Goal: Navigation & Orientation: Find specific page/section

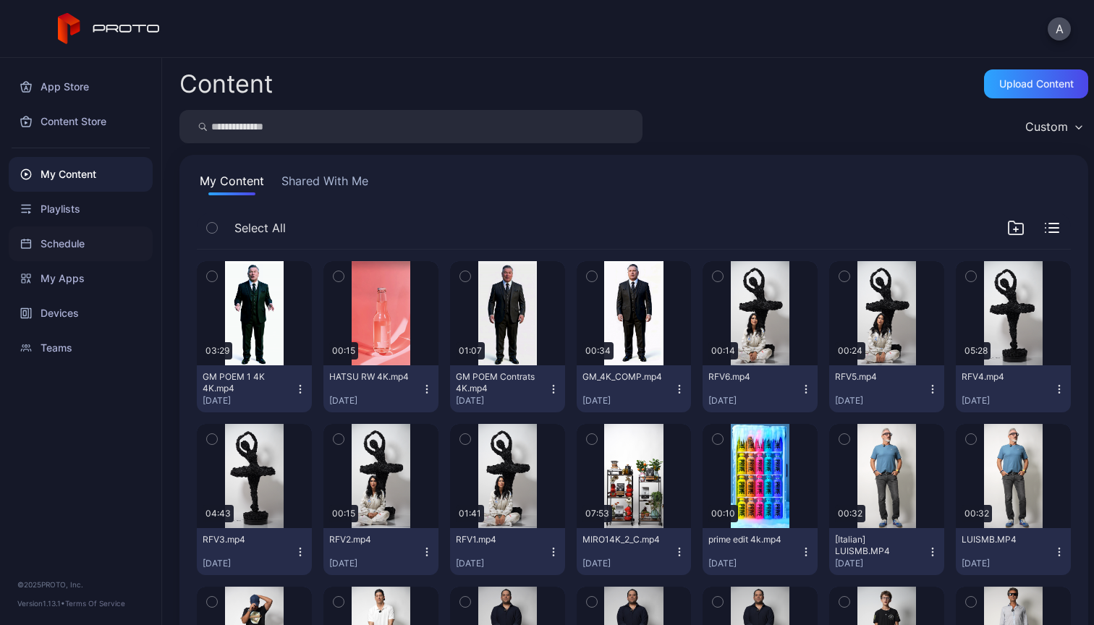
click at [67, 245] on div "Schedule" at bounding box center [81, 244] width 144 height 35
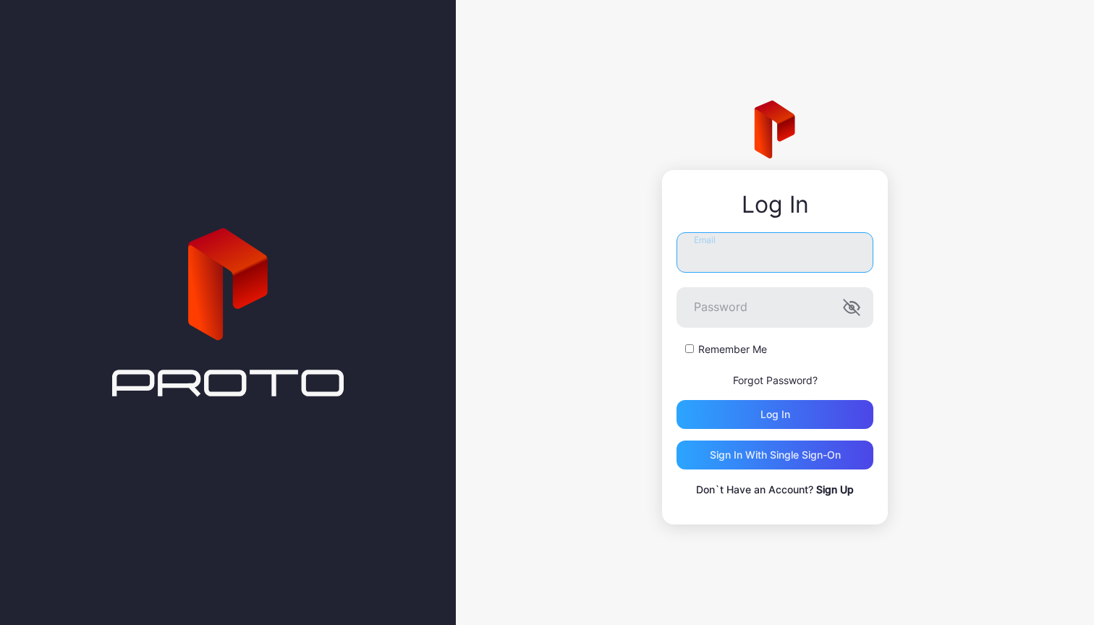
type input "**********"
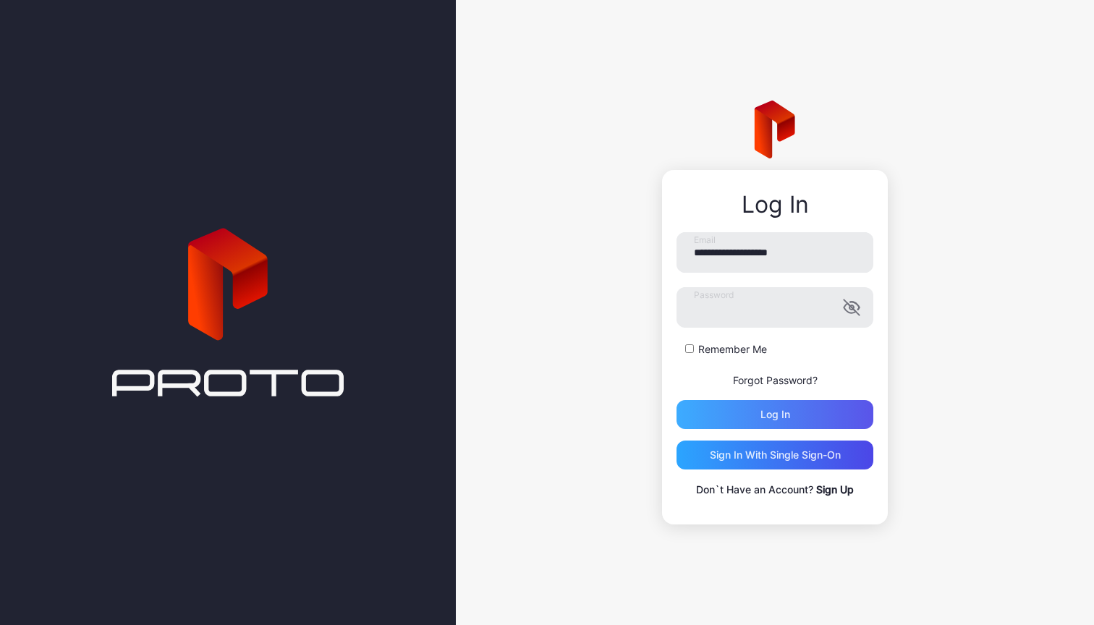
click at [808, 418] on div "Log in" at bounding box center [775, 414] width 197 height 29
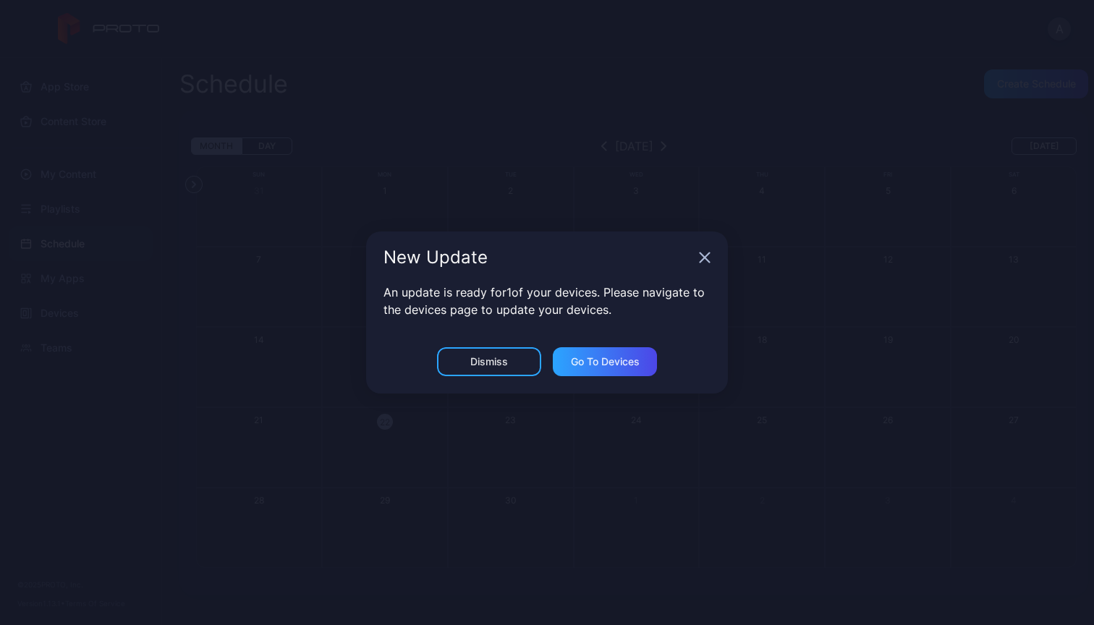
click at [514, 365] on div "Dismiss" at bounding box center [489, 361] width 104 height 29
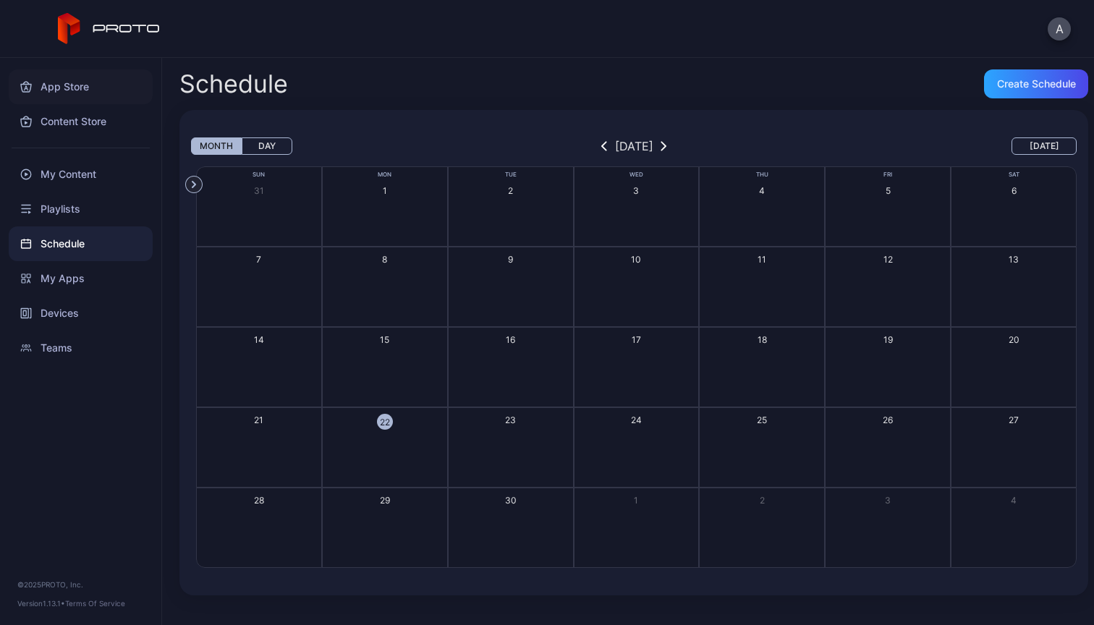
click at [51, 74] on div "App Store" at bounding box center [81, 86] width 144 height 35
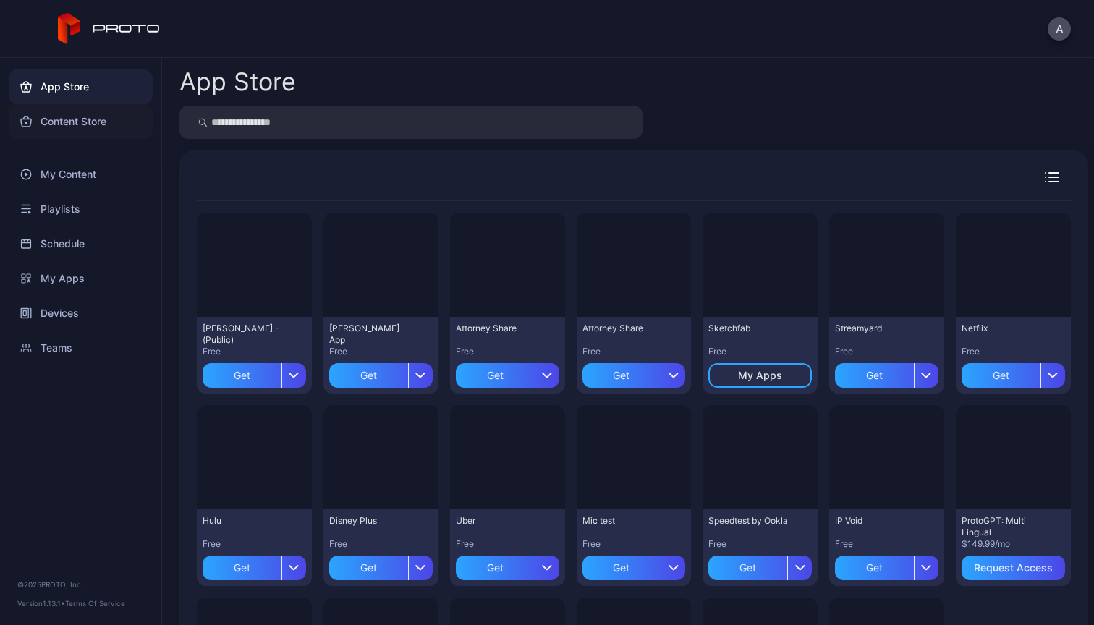
click at [69, 127] on div "Content Store" at bounding box center [81, 121] width 144 height 35
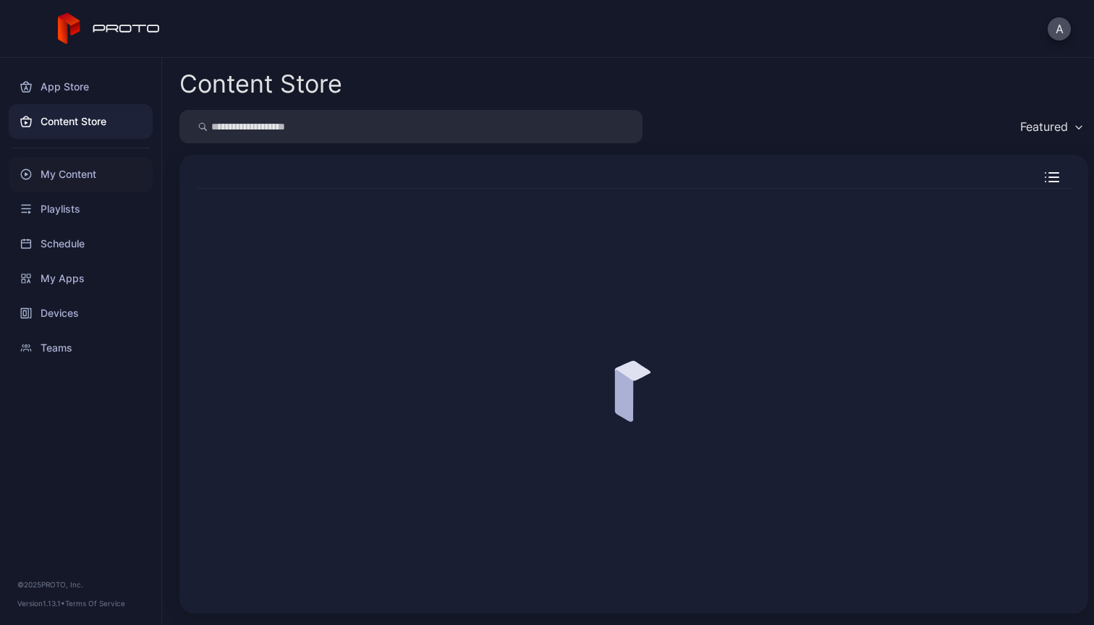
click at [69, 179] on div "My Content" at bounding box center [81, 174] width 144 height 35
